Goal: Transaction & Acquisition: Book appointment/travel/reservation

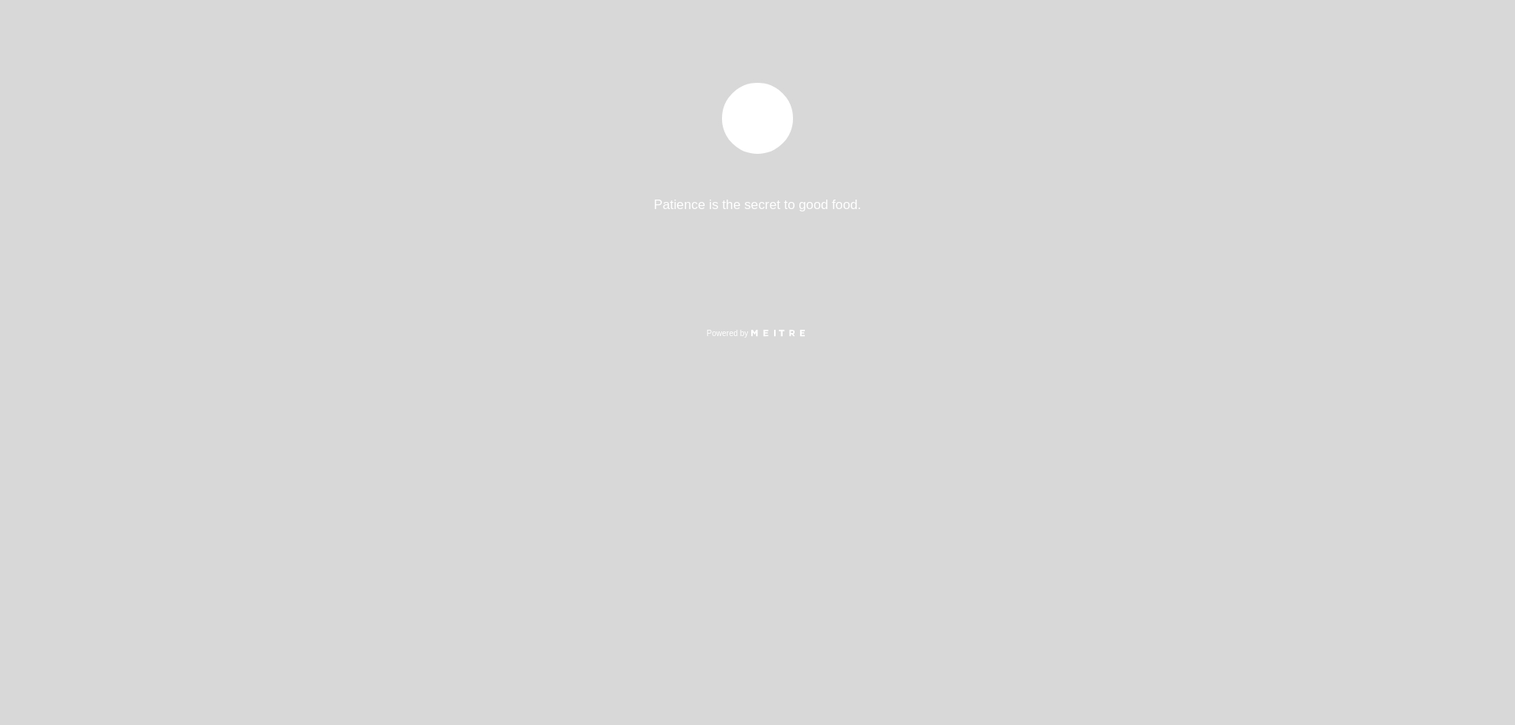
select select "es"
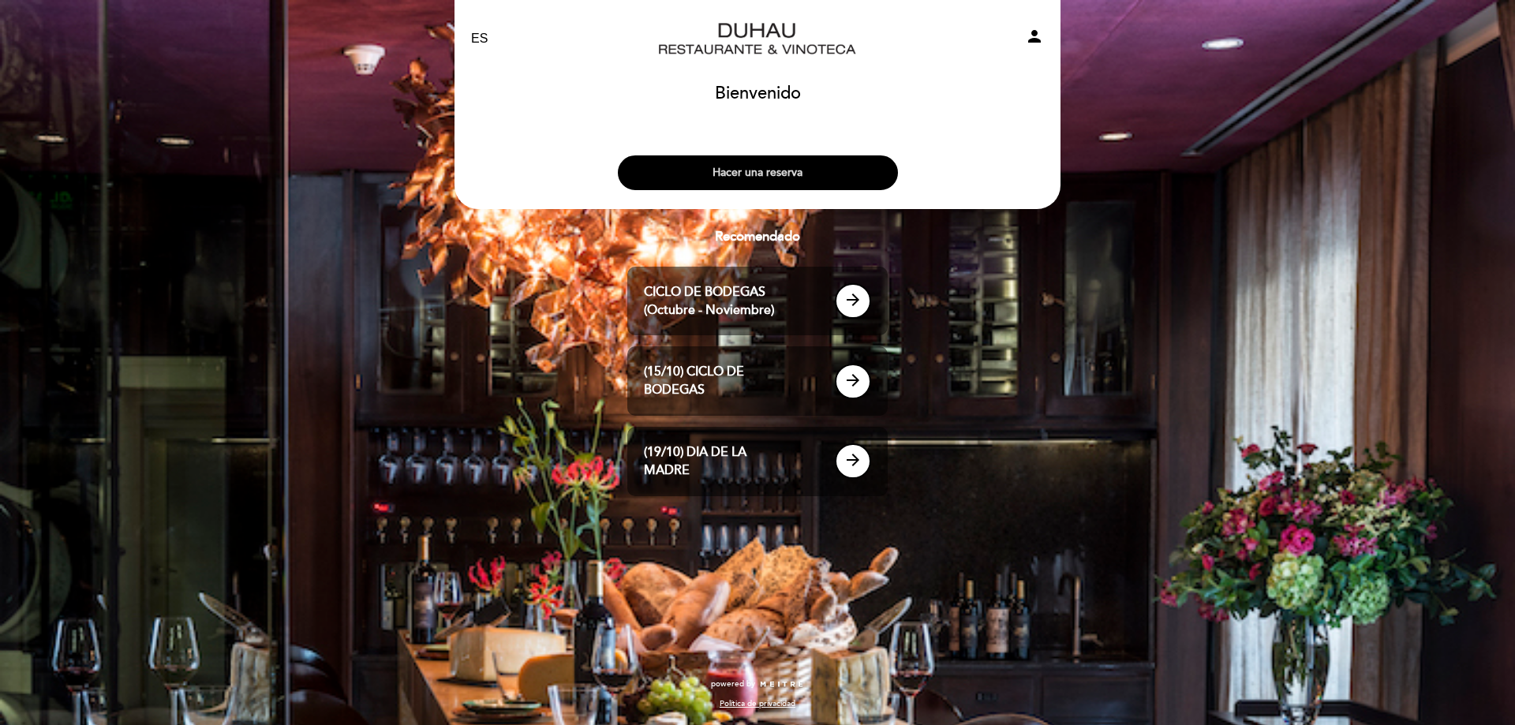
click at [761, 170] on button "Hacer una reserva" at bounding box center [758, 172] width 280 height 35
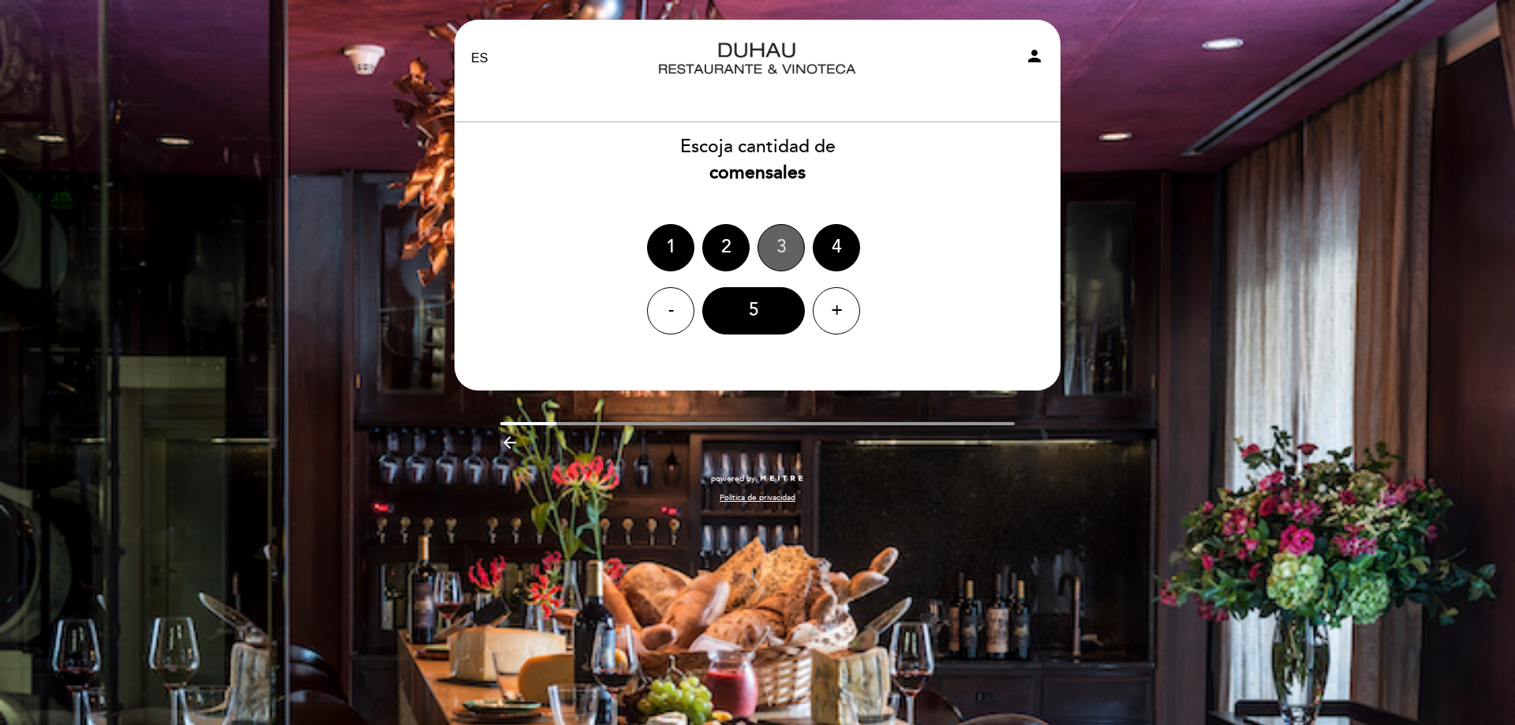
click at [784, 238] on div "3" at bounding box center [781, 247] width 47 height 47
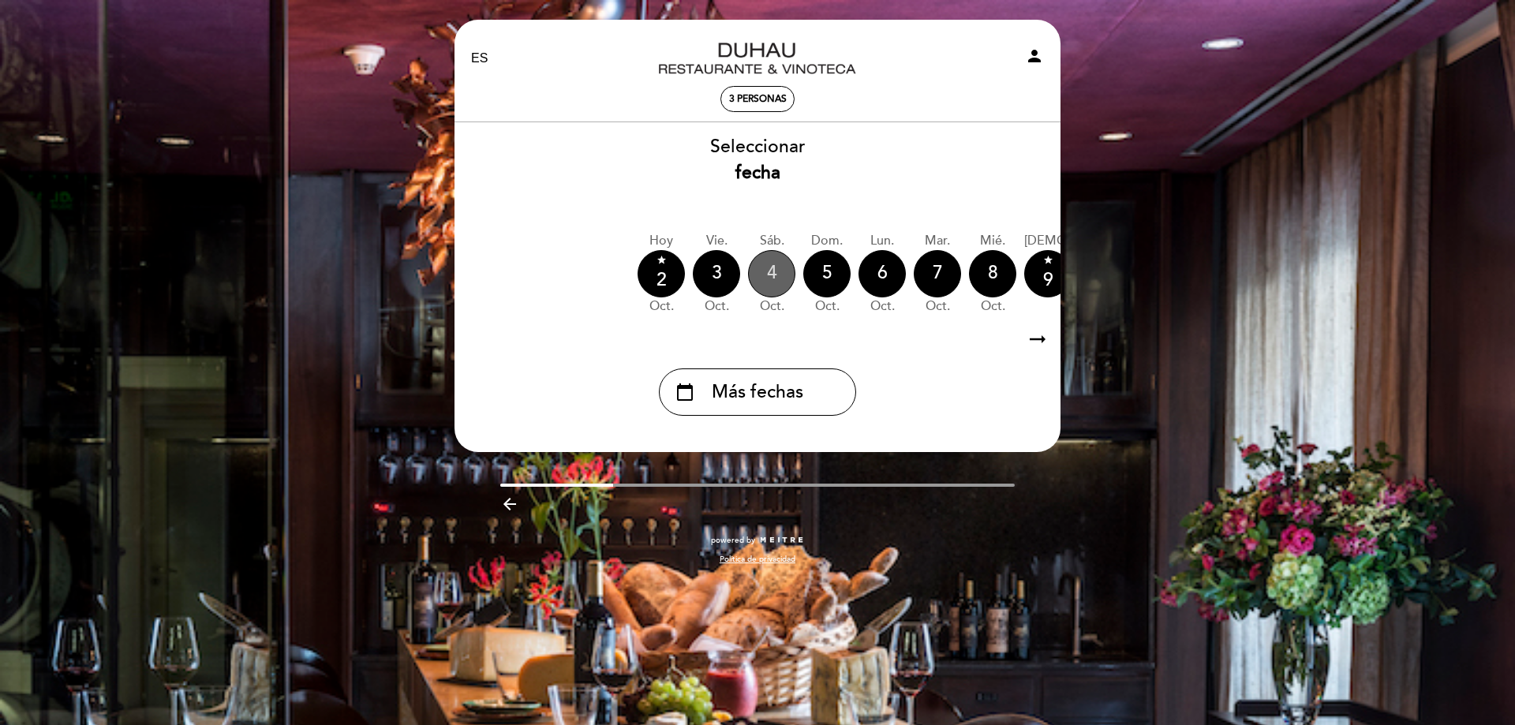
click at [777, 274] on div "4" at bounding box center [771, 273] width 47 height 47
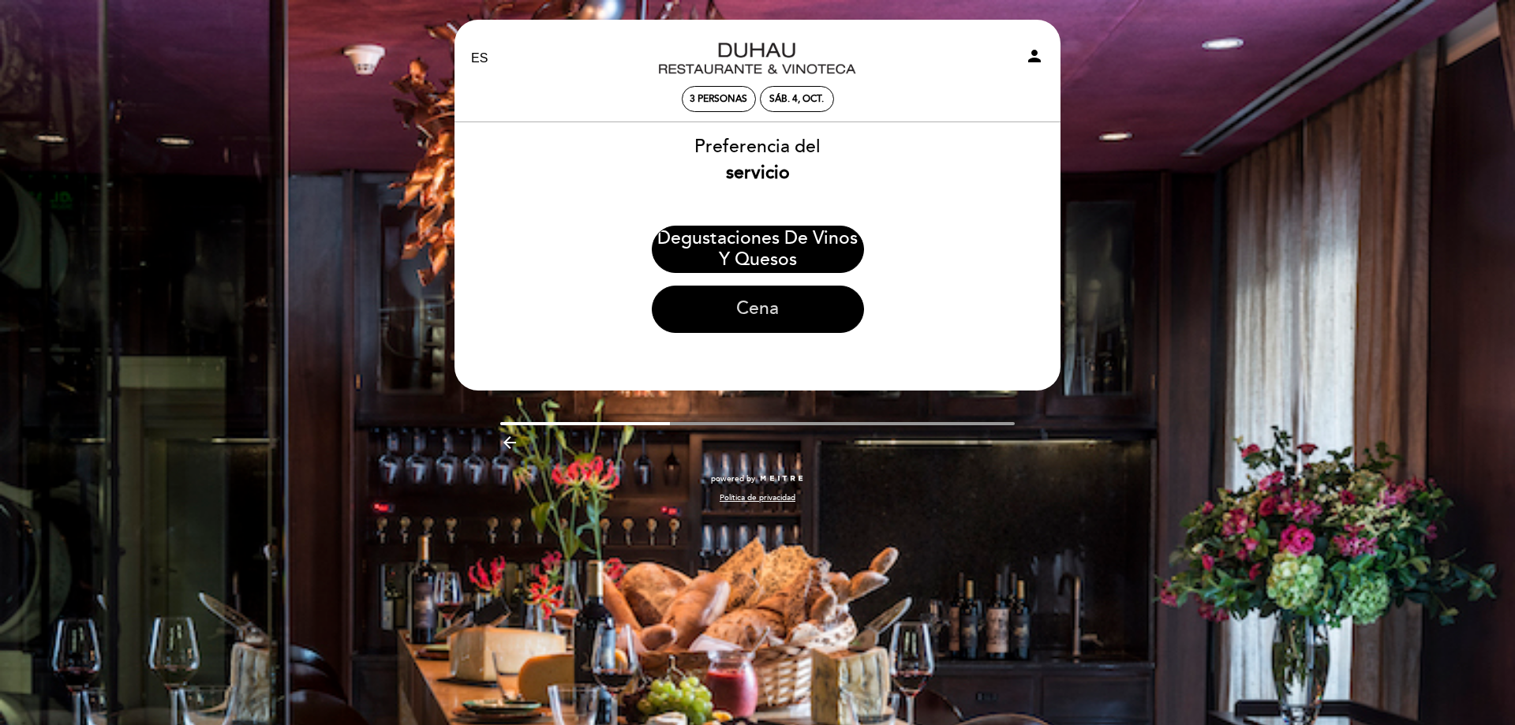
click at [761, 299] on button "Cena" at bounding box center [758, 309] width 212 height 47
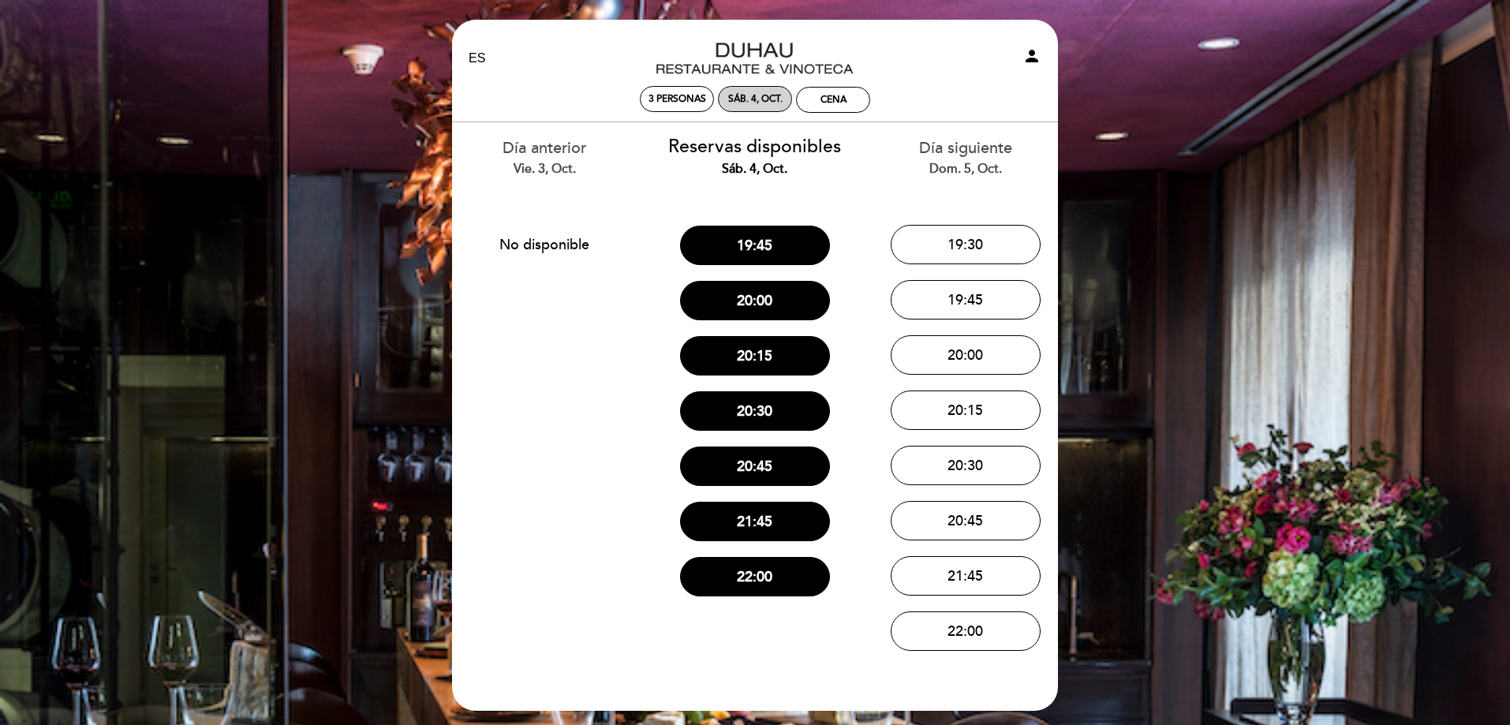
click at [758, 91] on div "sáb. 4, oct." at bounding box center [755, 99] width 74 height 26
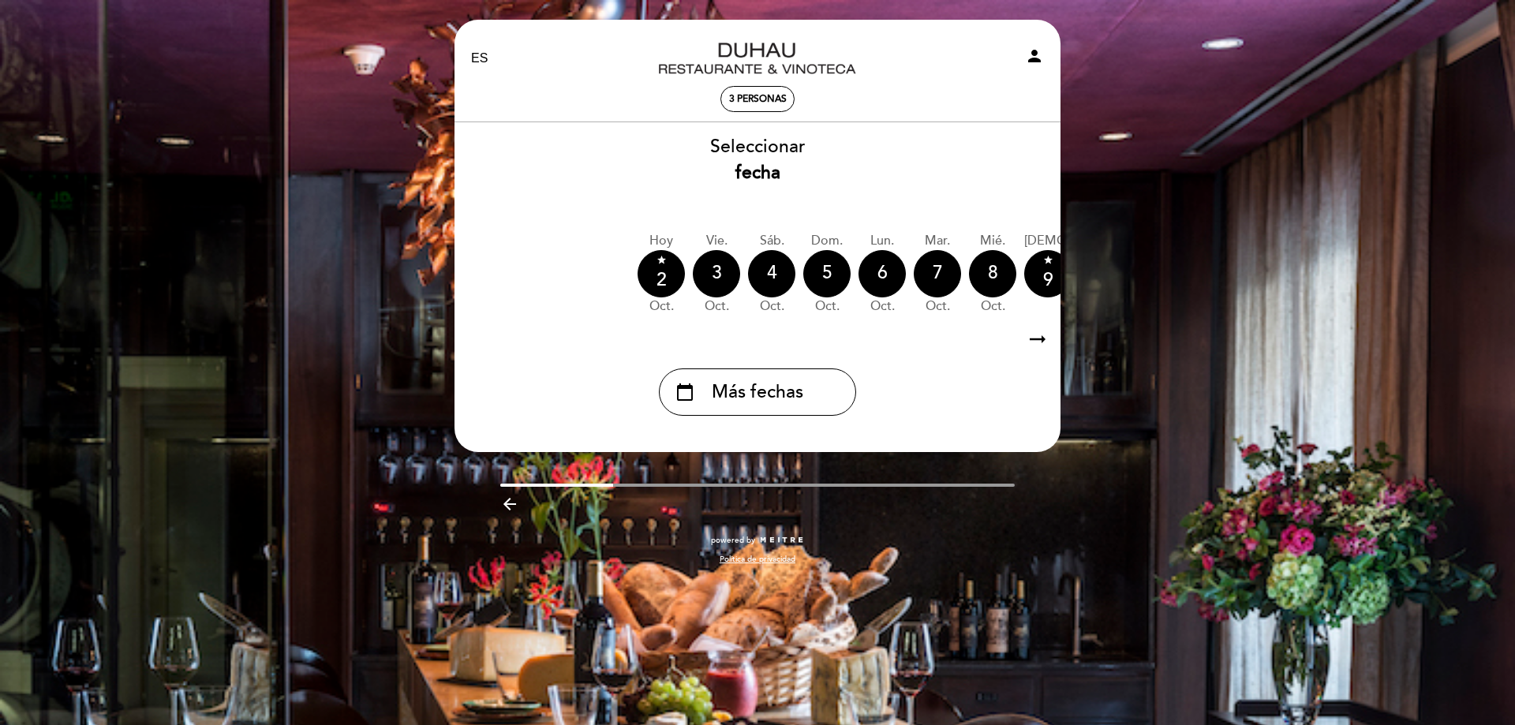
click at [1048, 334] on icon "arrow_right_alt" at bounding box center [1038, 340] width 24 height 34
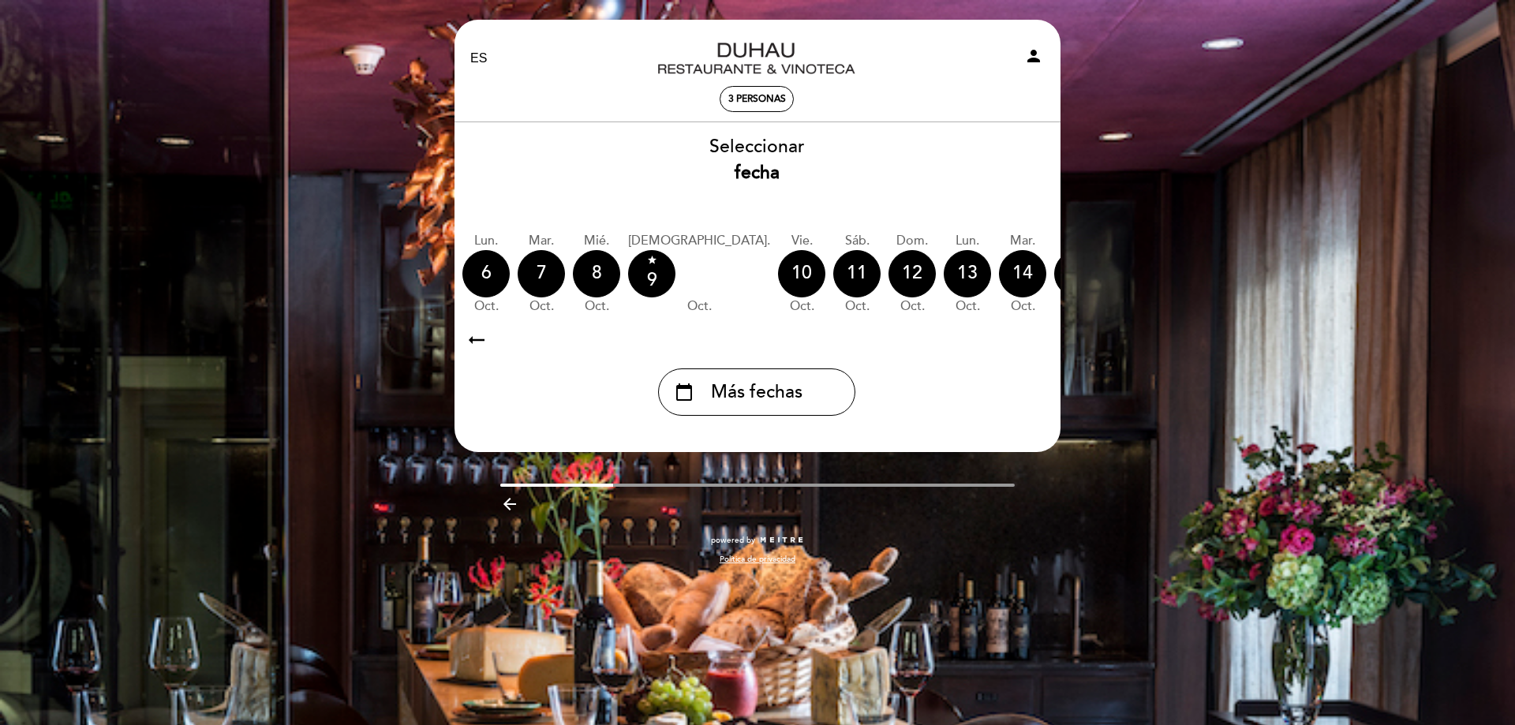
scroll to position [0, 460]
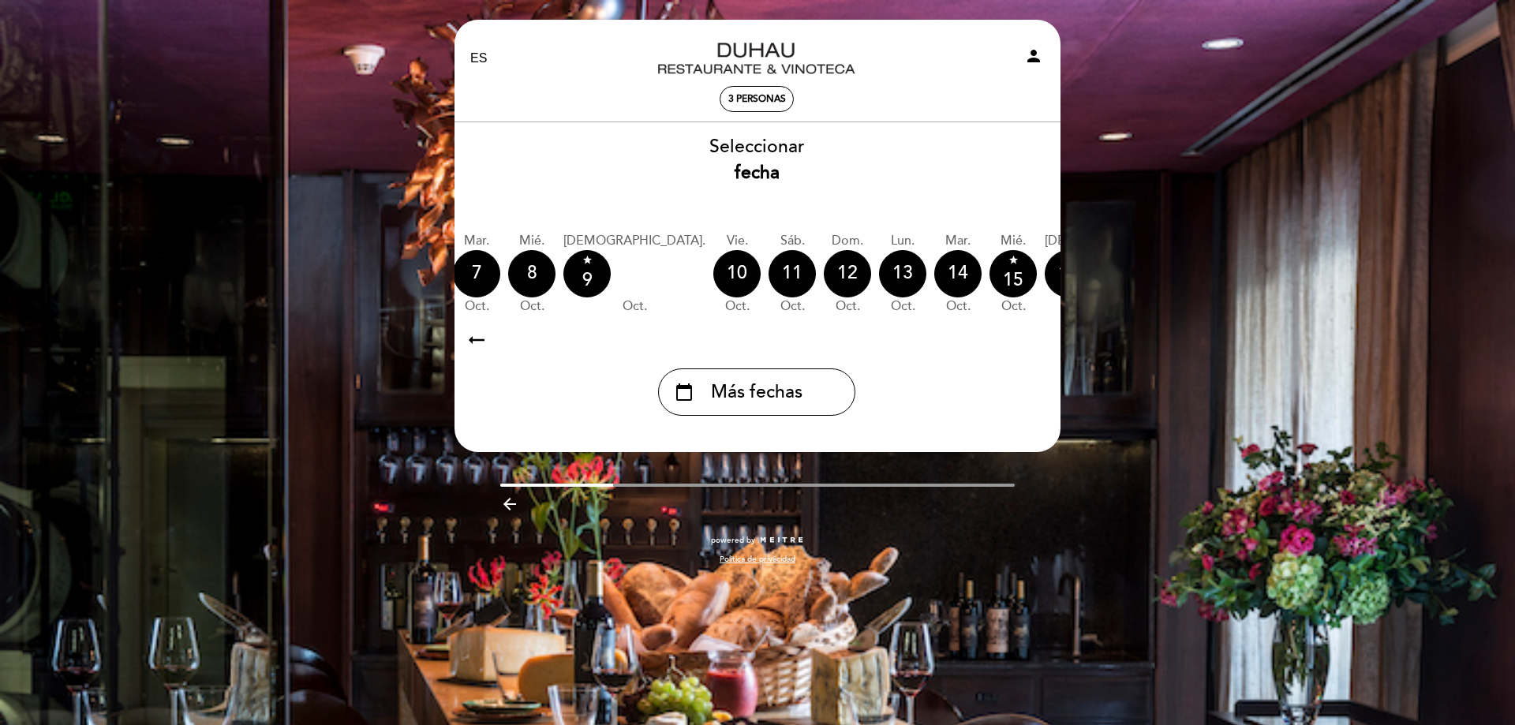
click at [1209, 278] on icon "calendar_today" at bounding box center [1218, 273] width 19 height 27
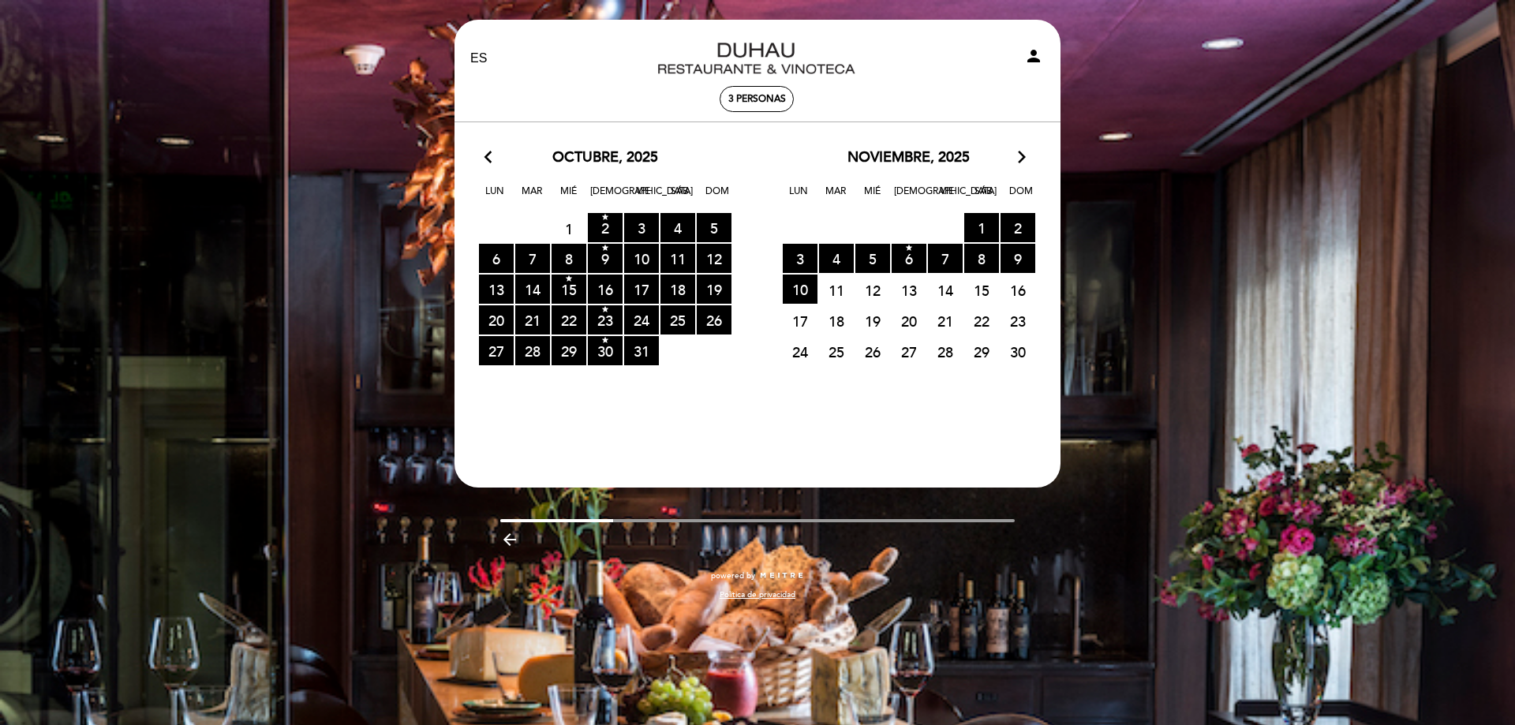
click at [607, 631] on div "EN ES PT Duhau Restaurante & Vinoteca person 3 personas [GEOGRAPHIC_DATA] [GEOG…" at bounding box center [757, 362] width 1515 height 725
click at [515, 537] on icon "arrow_backward" at bounding box center [509, 539] width 19 height 19
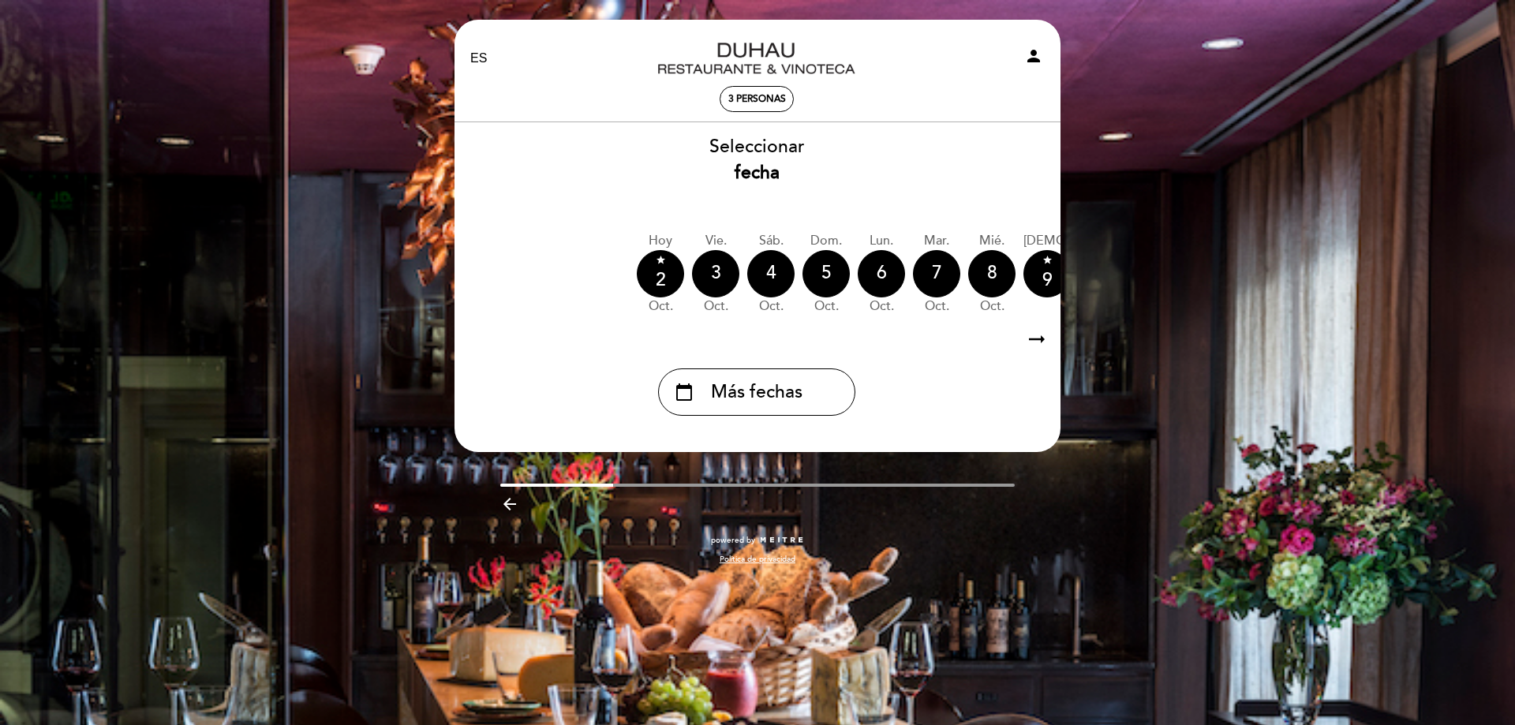
click at [508, 511] on icon "arrow_backward" at bounding box center [509, 504] width 19 height 19
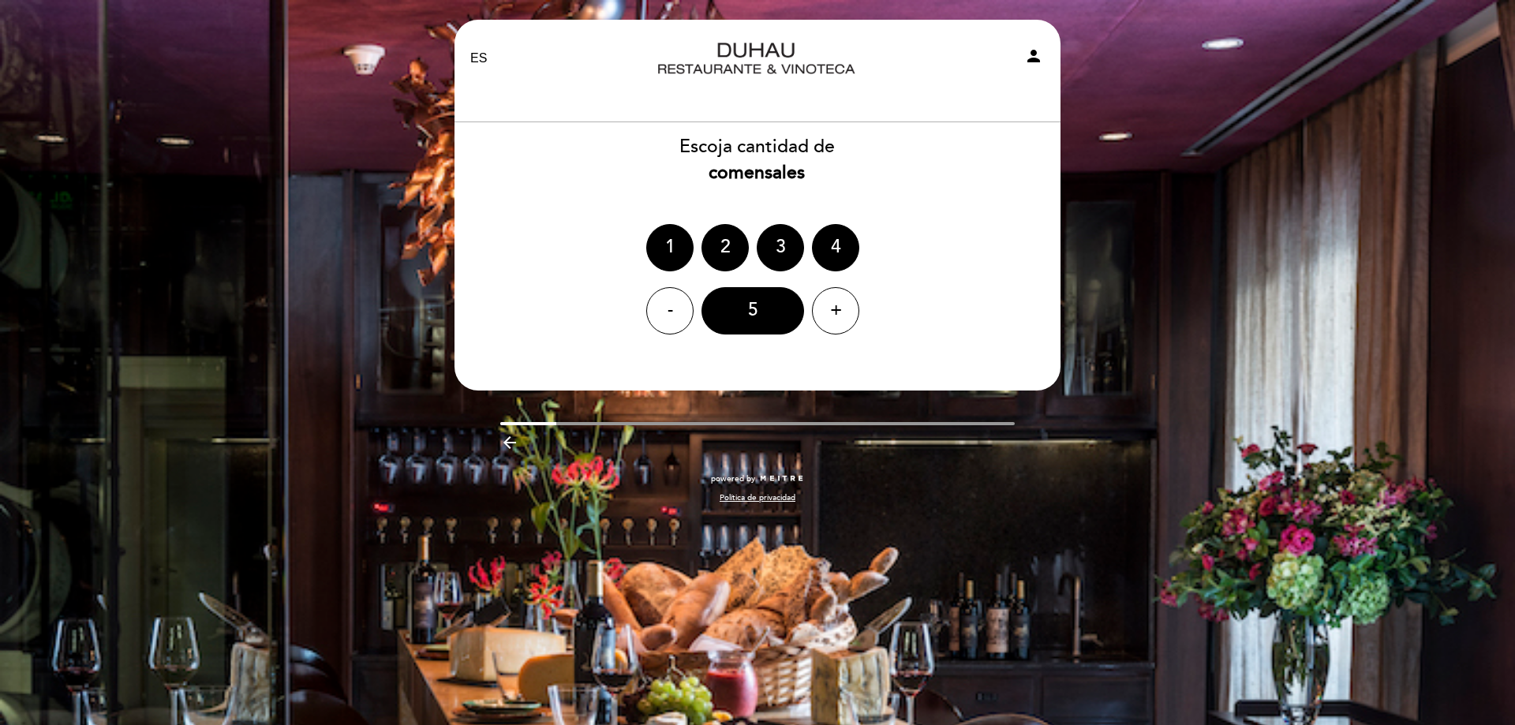
click at [503, 449] on icon "arrow_backward" at bounding box center [509, 442] width 19 height 19
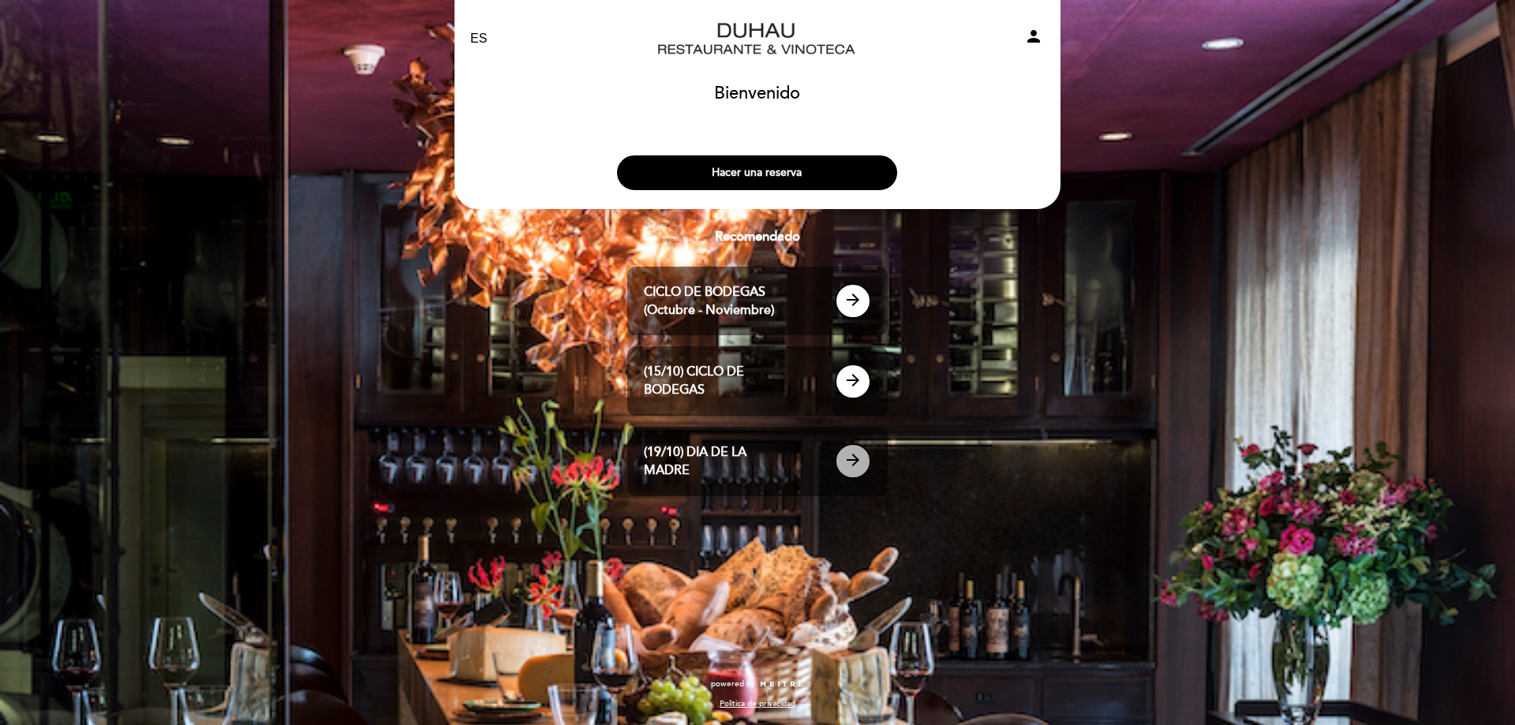
click at [852, 461] on icon "arrow_forward" at bounding box center [853, 460] width 19 height 19
